Goal: Information Seeking & Learning: Learn about a topic

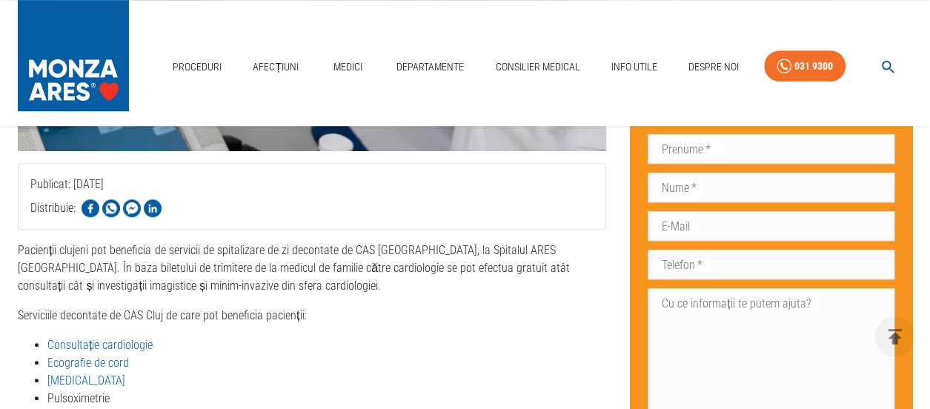
scroll to position [593, 0]
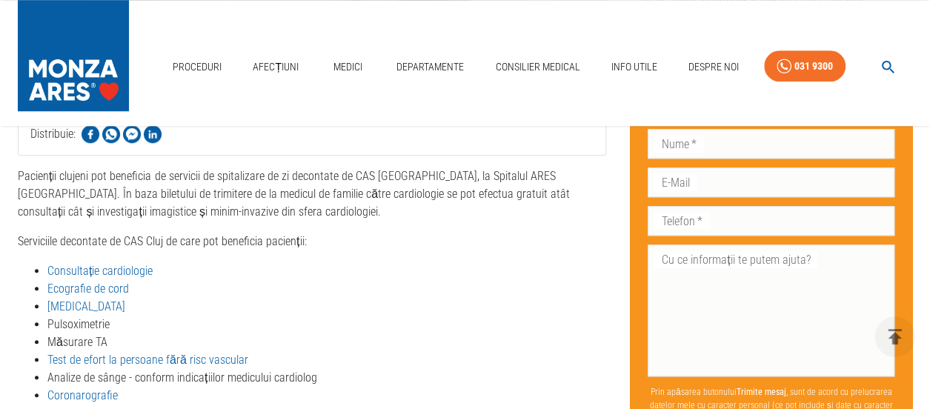
click at [147, 264] on link "Consultație cardiologie" at bounding box center [99, 271] width 105 height 14
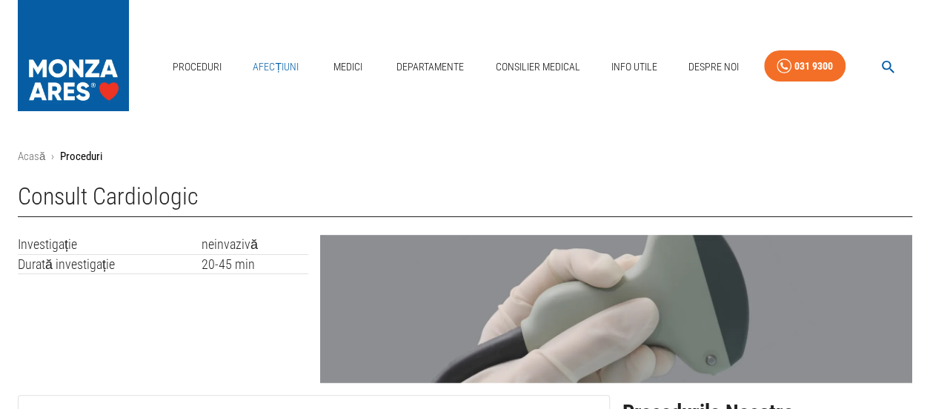
click at [270, 65] on link "Afecțiuni" at bounding box center [276, 67] width 58 height 30
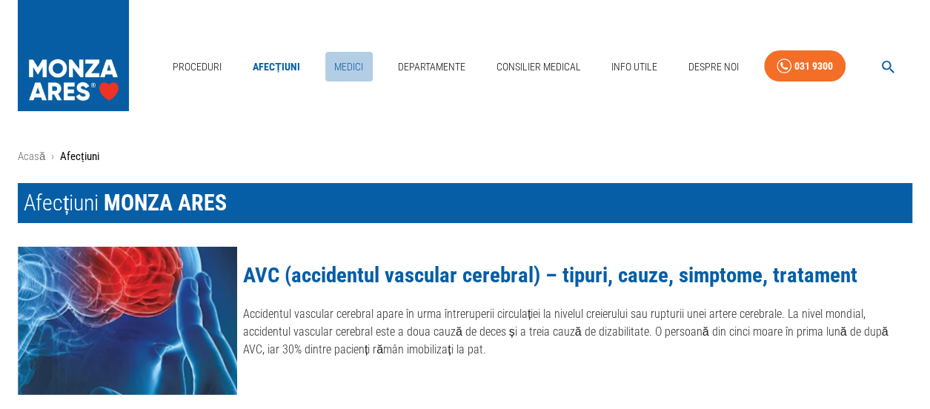
click at [344, 69] on link "Medici" at bounding box center [348, 67] width 47 height 30
